Goal: Information Seeking & Learning: Find specific fact

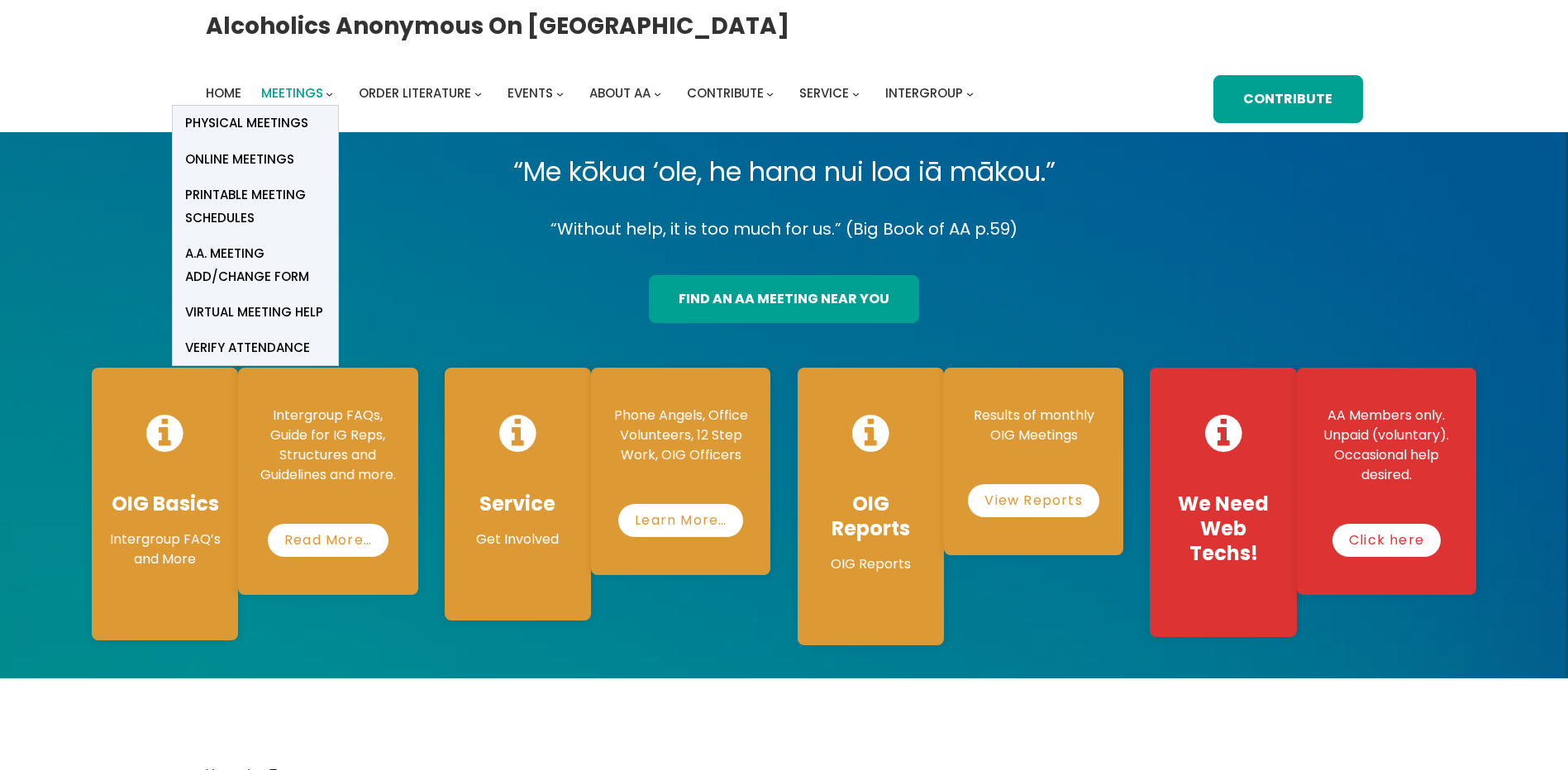
click at [323, 84] on span "Meetings" at bounding box center [292, 93] width 62 height 17
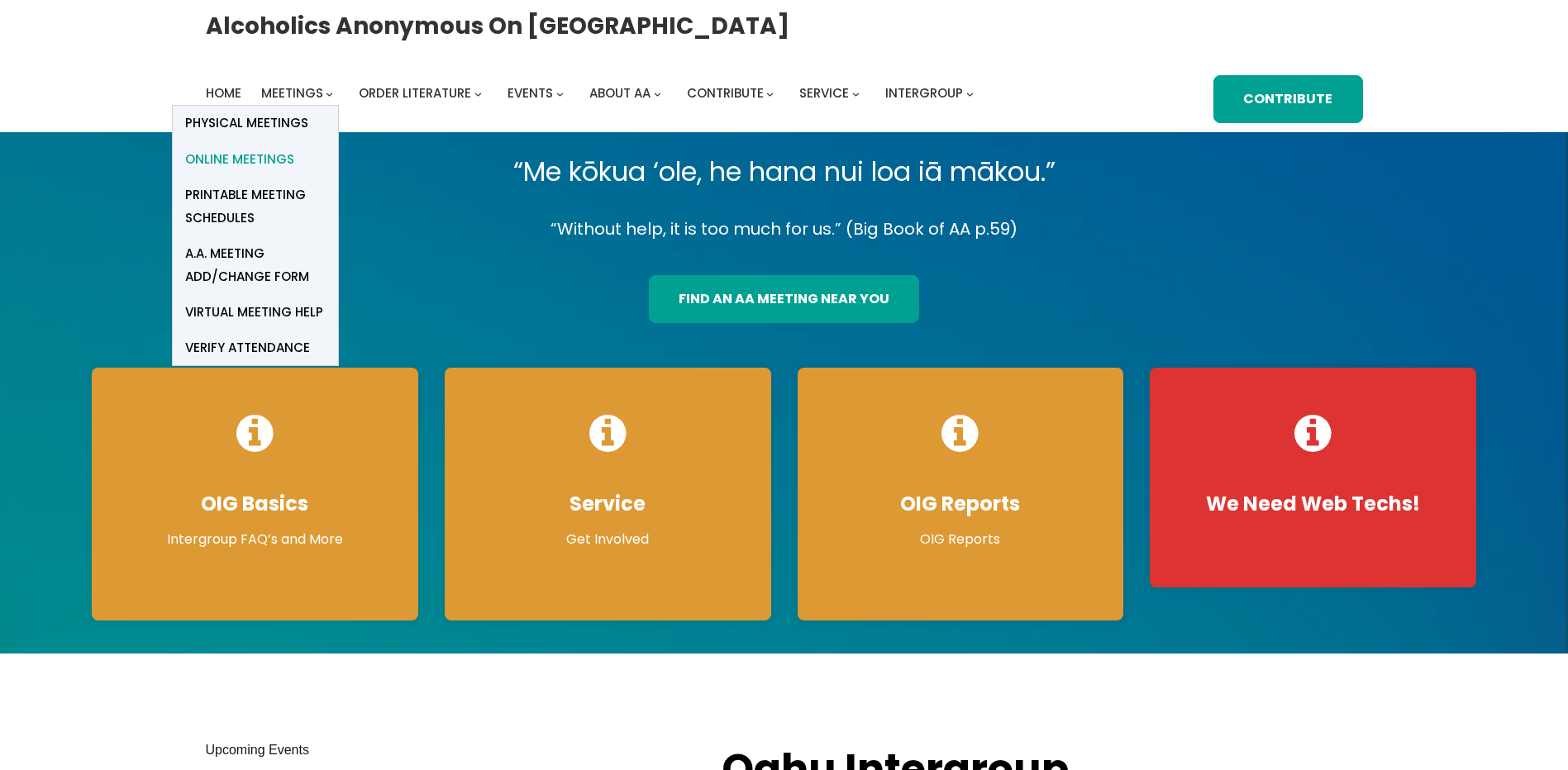
click at [294, 148] on span "Online Meetings" at bounding box center [240, 160] width 109 height 23
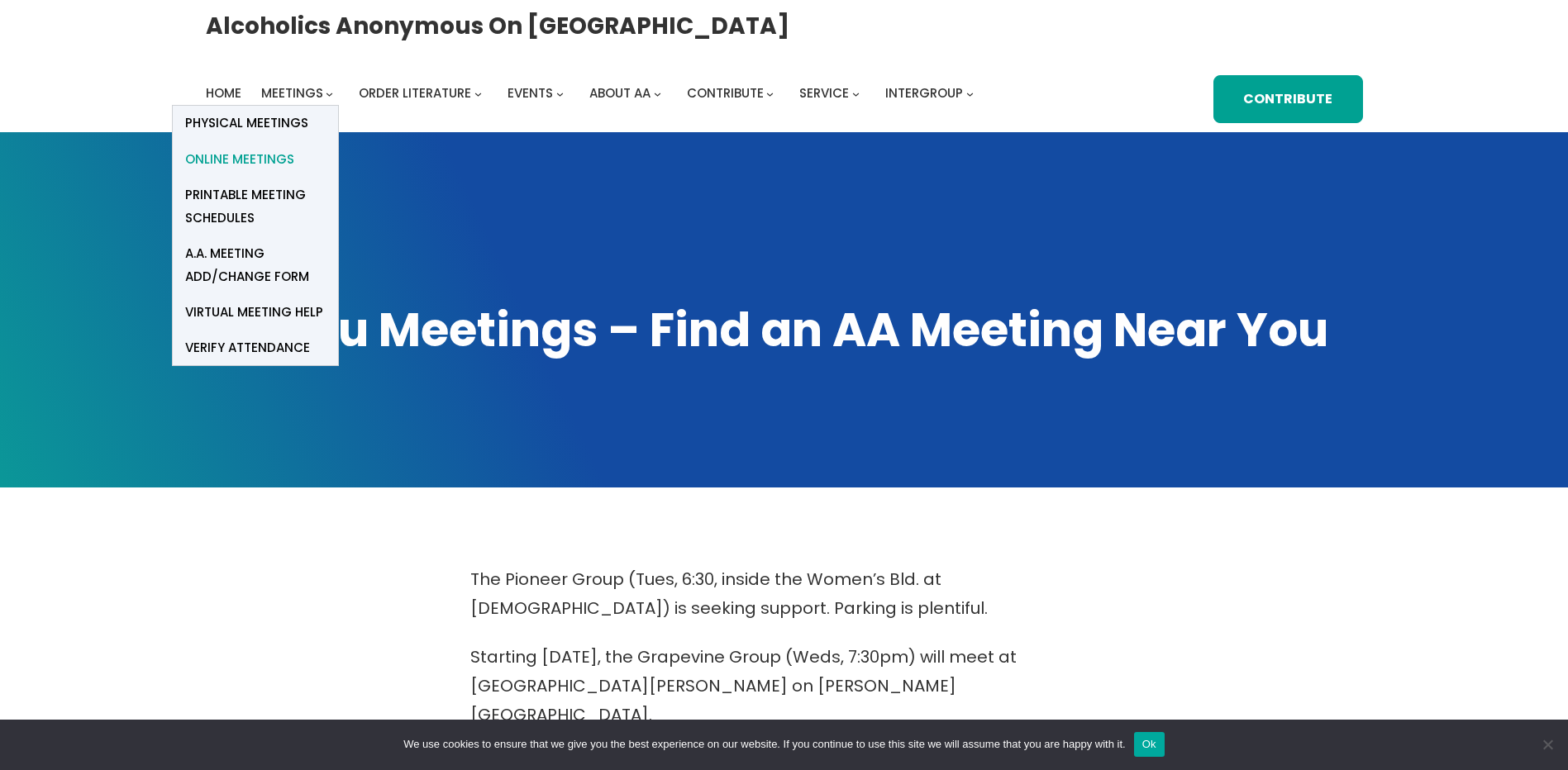
click at [275, 156] on span "Online Meetings" at bounding box center [240, 160] width 109 height 23
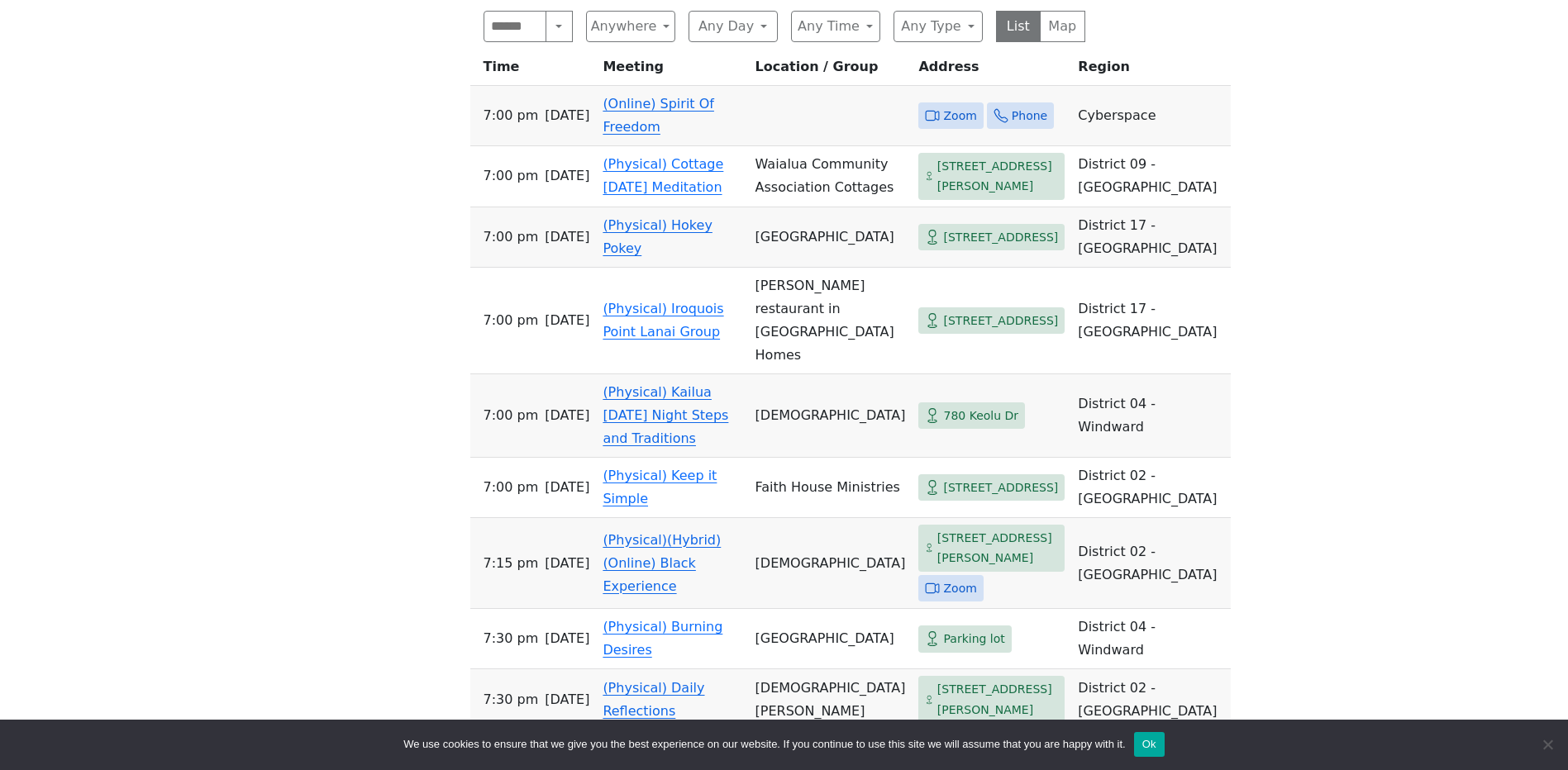
scroll to position [1157, 0]
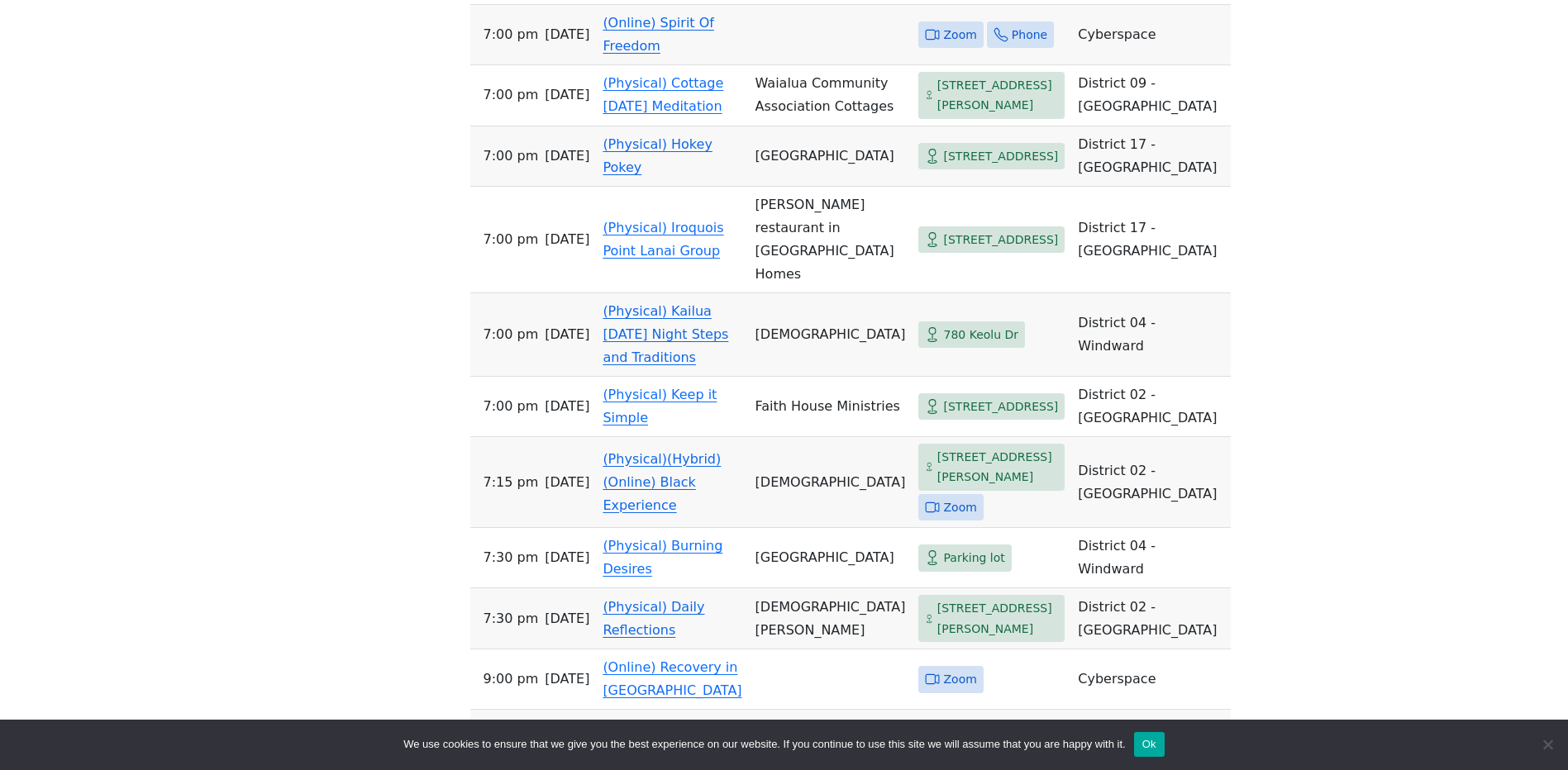
click at [626, 451] on link "(Physical)(Hybrid)(Online) Black Experience" at bounding box center [661, 482] width 118 height 62
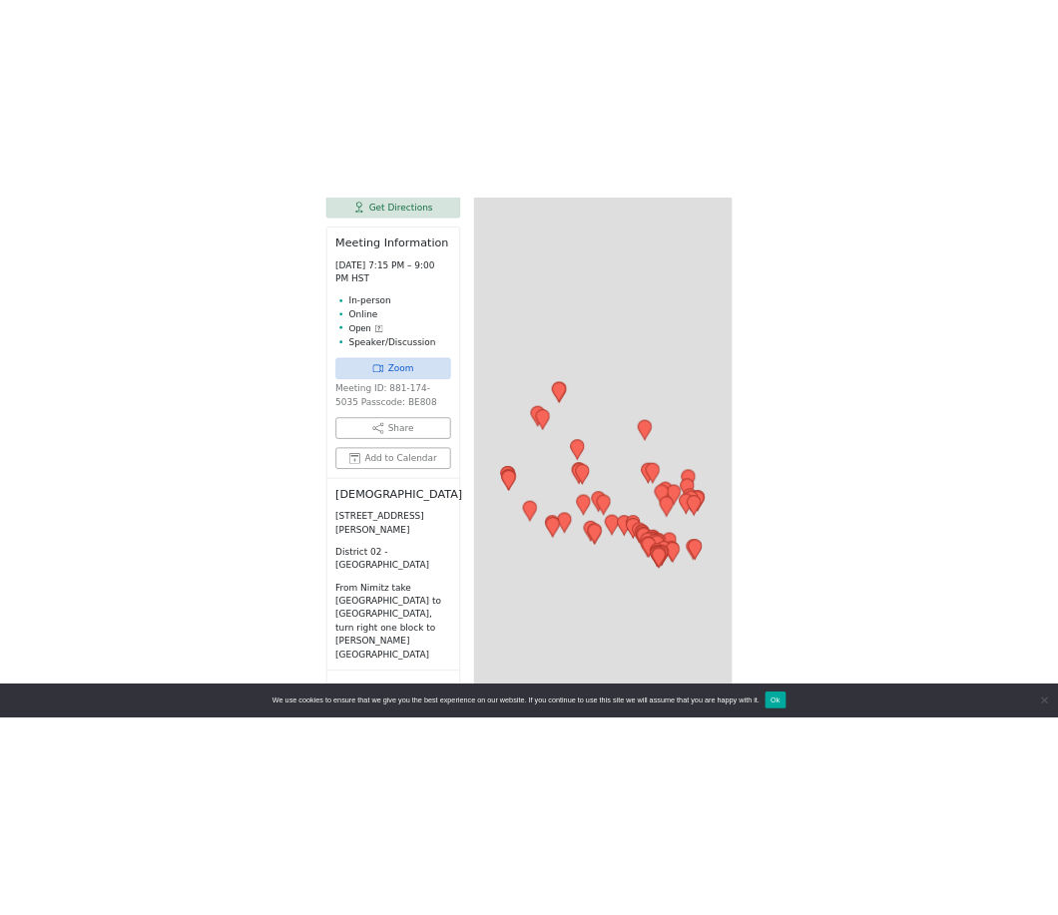
scroll to position [1162, 0]
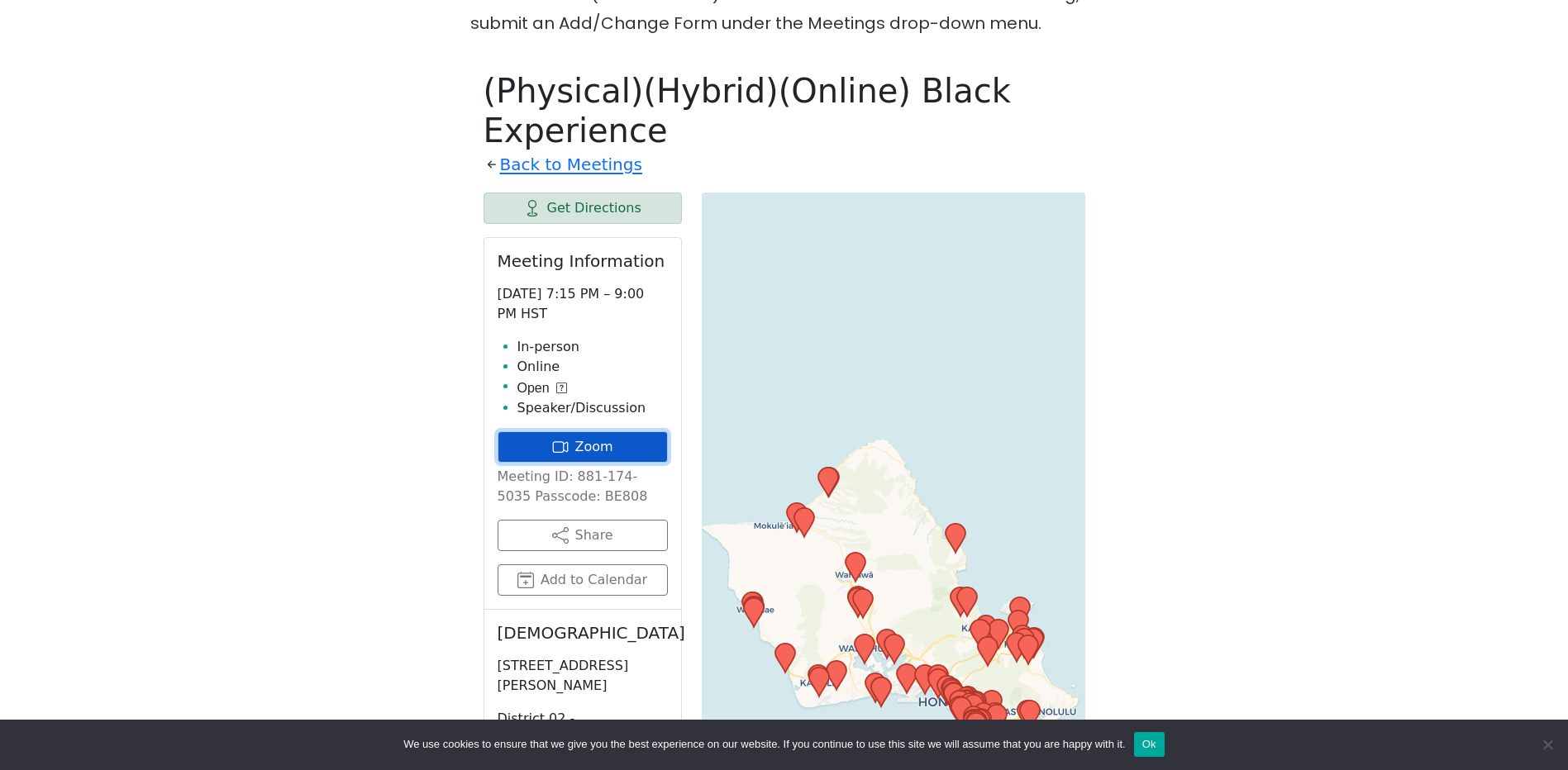
click at [616, 431] on link "Zoom" at bounding box center [583, 447] width 171 height 31
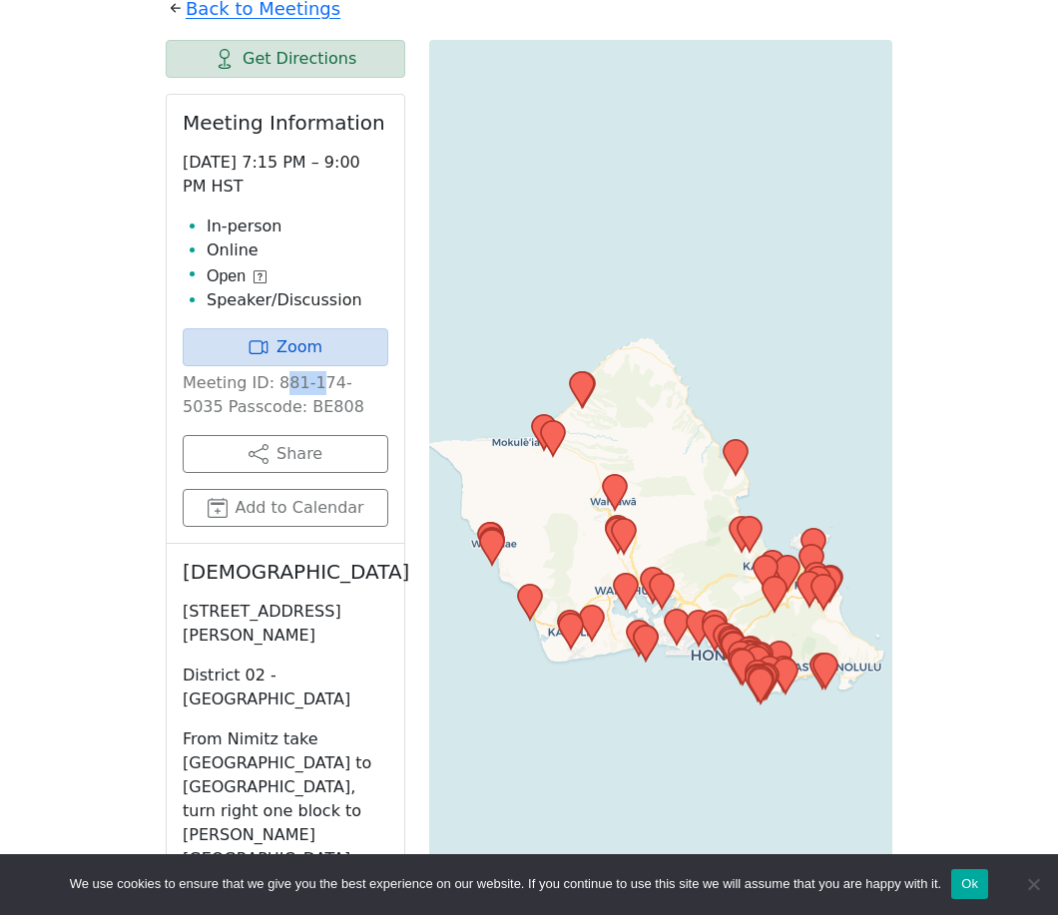
drag, startPoint x: 273, startPoint y: 309, endPoint x: 312, endPoint y: 305, distance: 39.1
click at [312, 371] on p "Meeting ID: 881-174-5035 Passcode: BE808" at bounding box center [286, 395] width 206 height 48
drag, startPoint x: 312, startPoint y: 305, endPoint x: 270, endPoint y: 301, distance: 42.1
click at [270, 371] on p "Meeting ID: 881-174-5035 Passcode: BE808" at bounding box center [286, 395] width 206 height 48
copy p "881-174-5035"
